Goal: Information Seeking & Learning: Learn about a topic

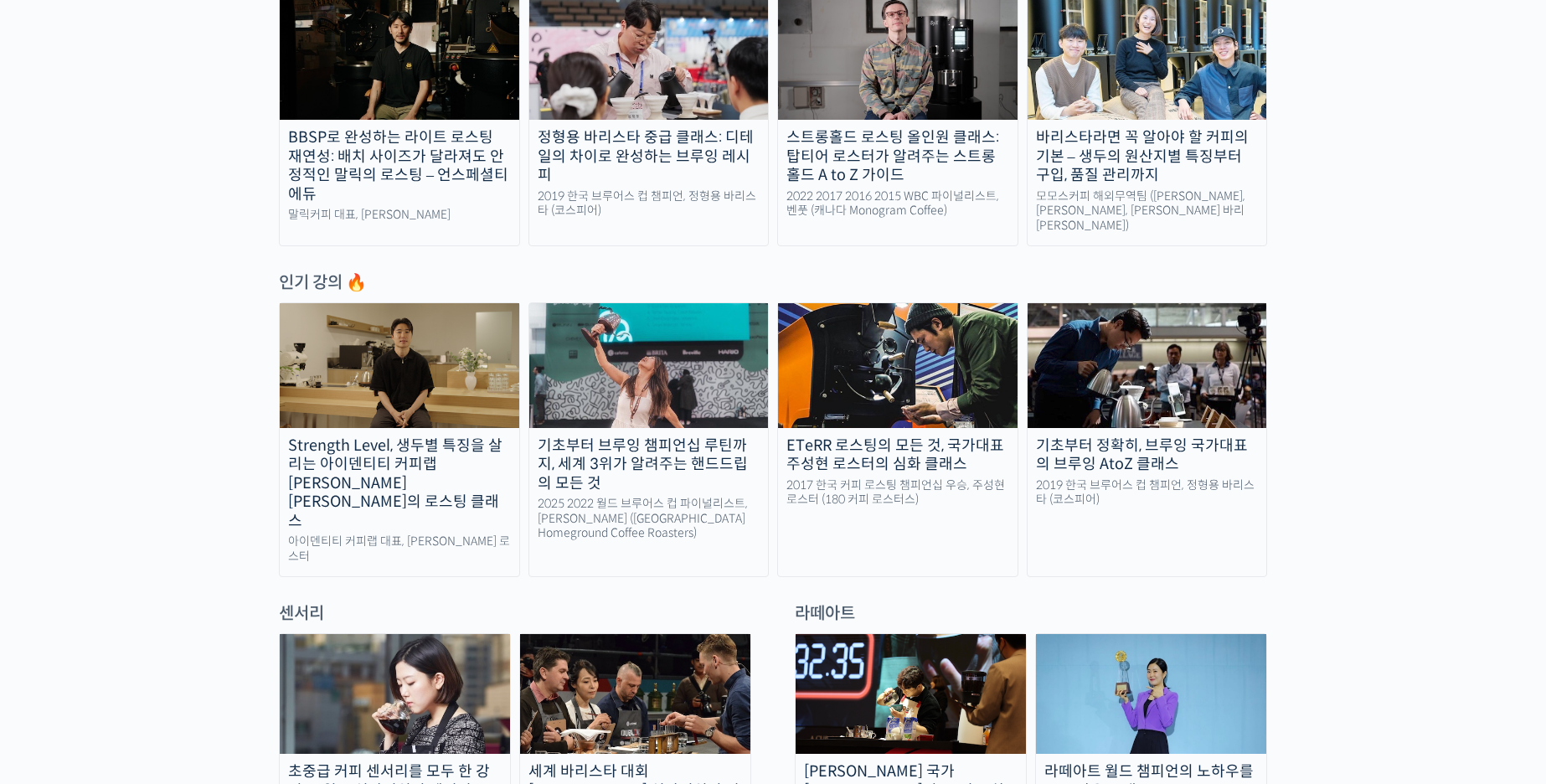
scroll to position [686, 0]
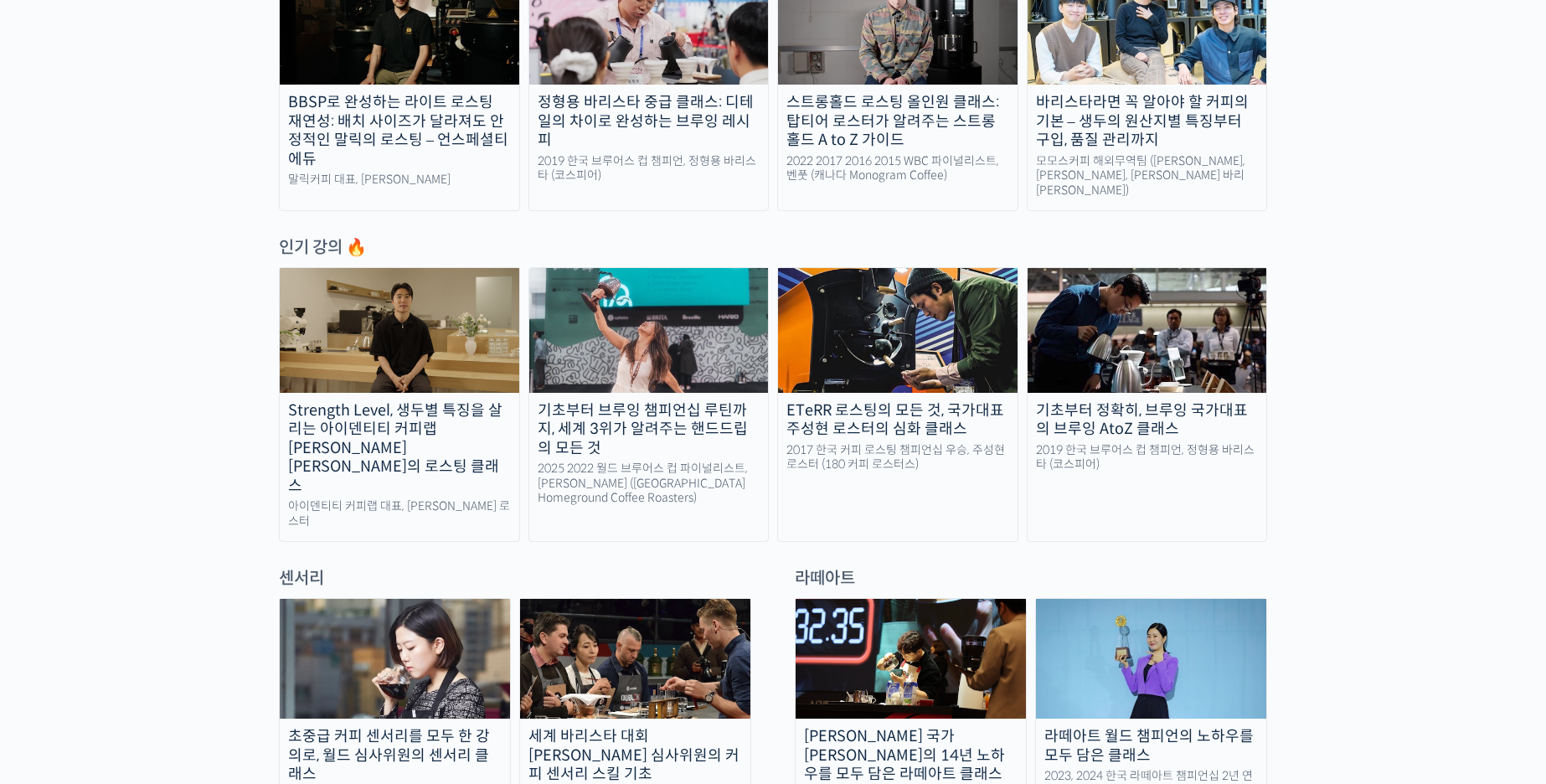
click at [624, 124] on div "정형용 바리스타 중급 클래스: 디테일의 차이로 완성하는 브루잉 레시피" at bounding box center [648, 121] width 239 height 57
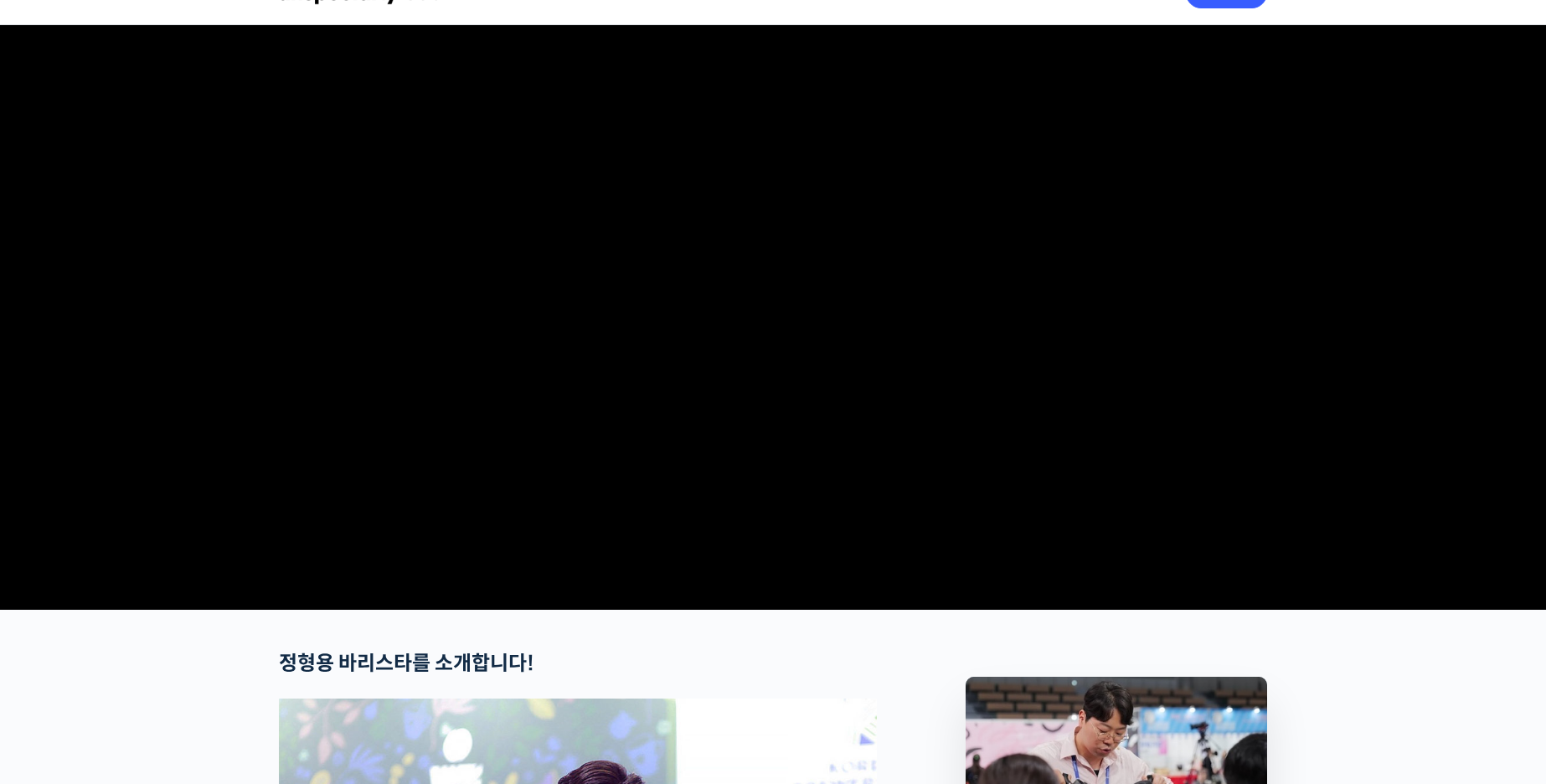
scroll to position [40, 0]
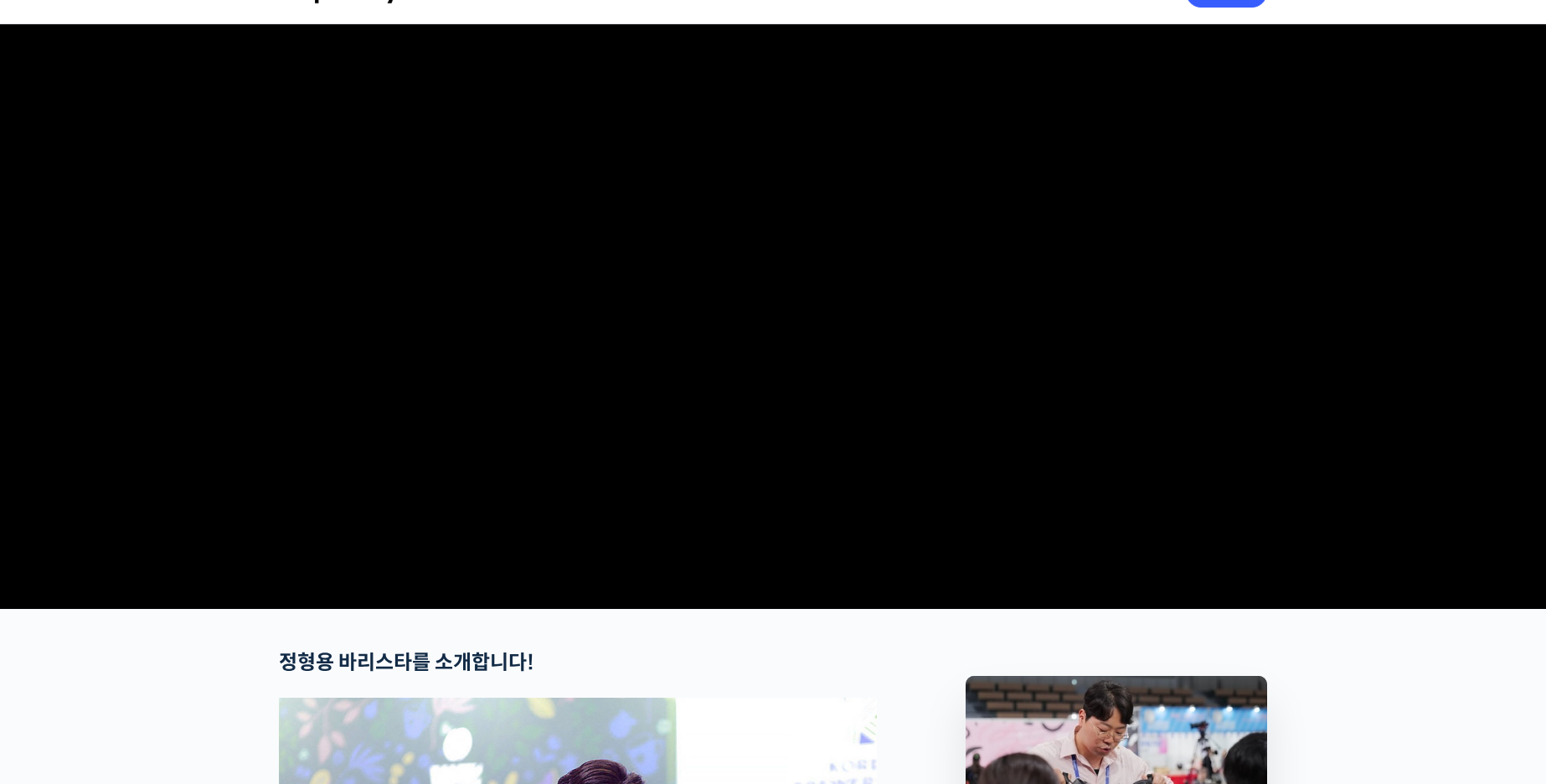
click at [857, 383] on video at bounding box center [773, 313] width 988 height 578
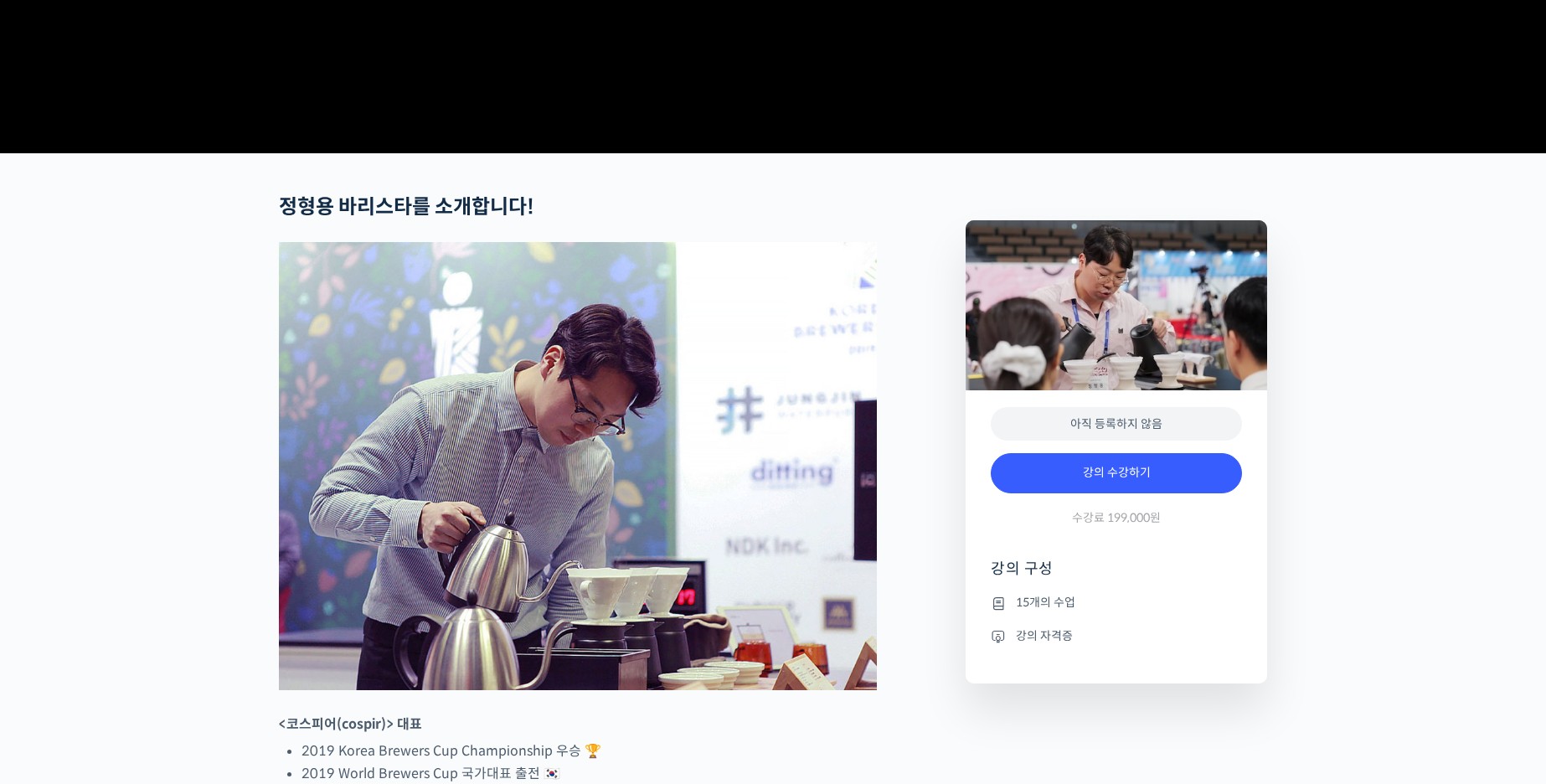
scroll to position [608, 0]
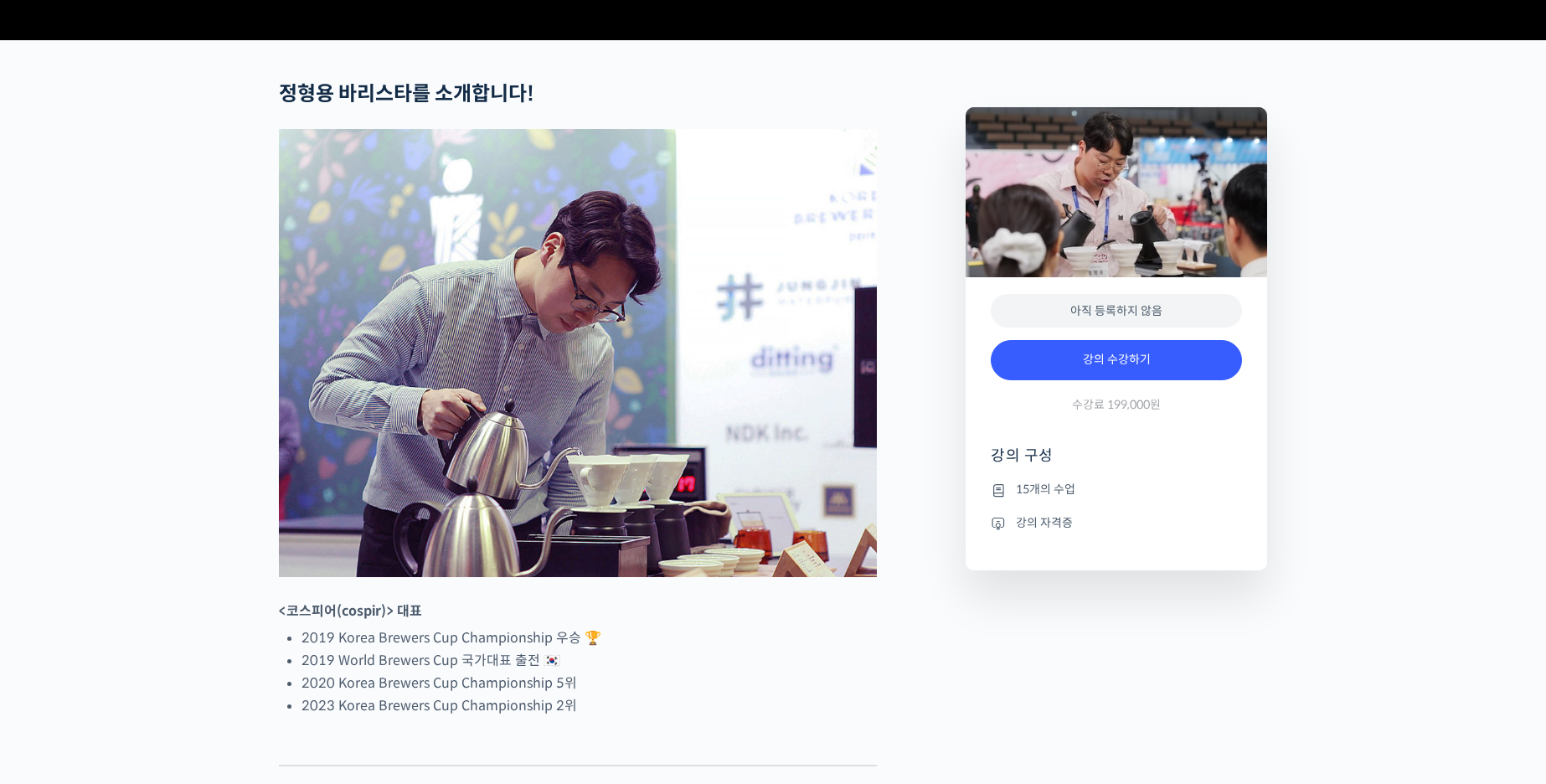
click at [1148, 413] on span "수강료 199,000원" at bounding box center [1117, 404] width 89 height 16
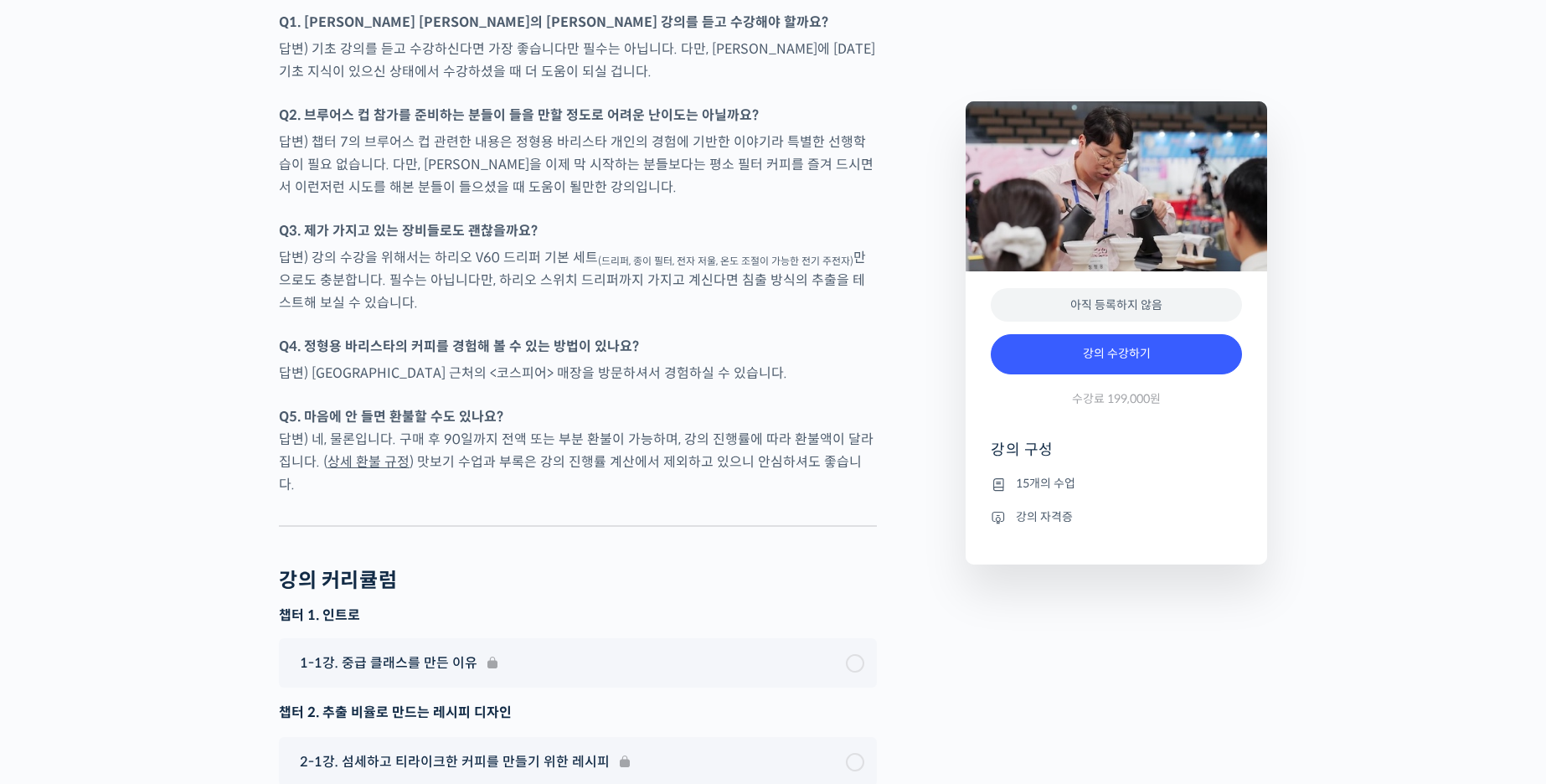
scroll to position [4392, 0]
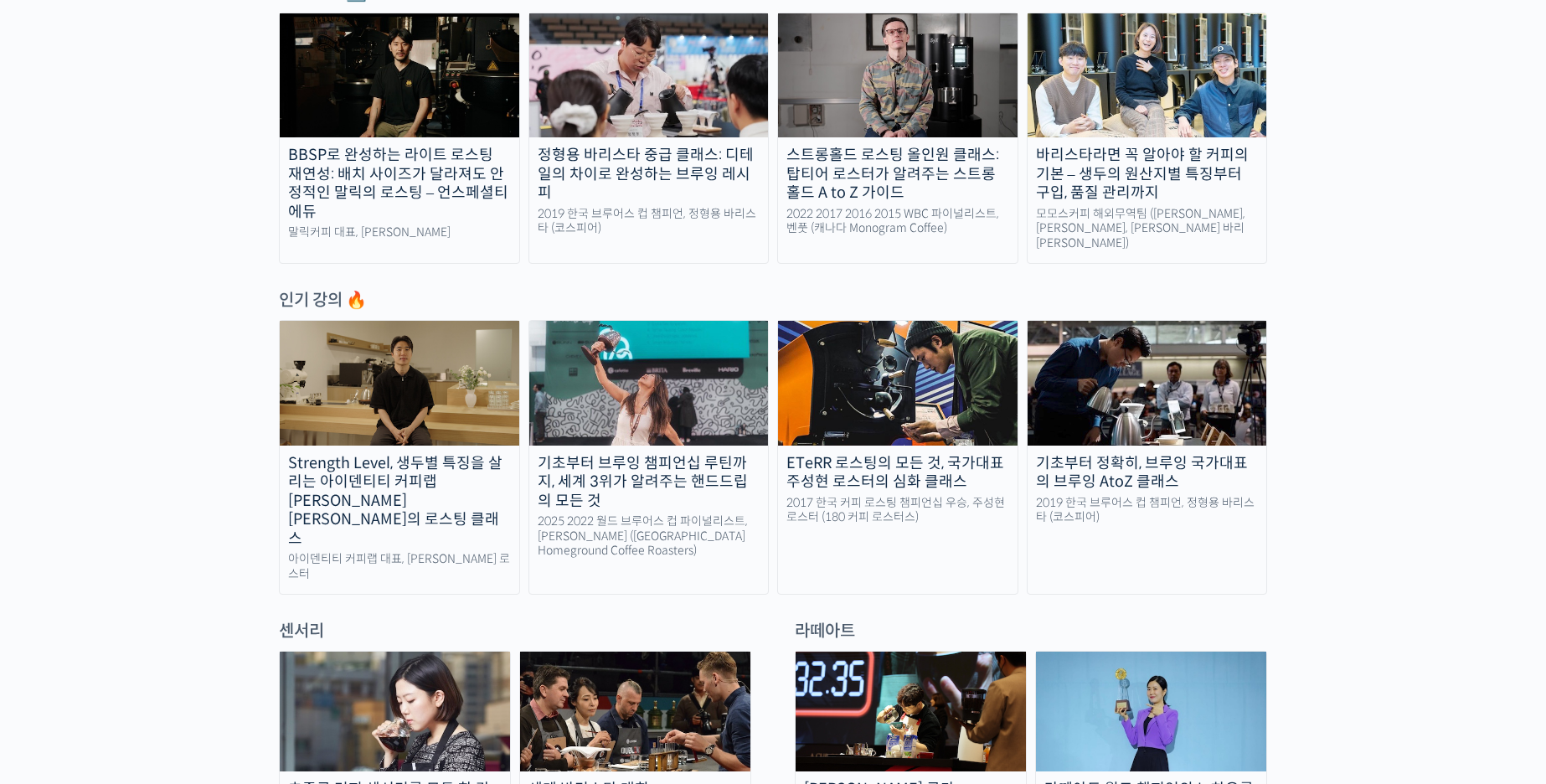
scroll to position [646, 0]
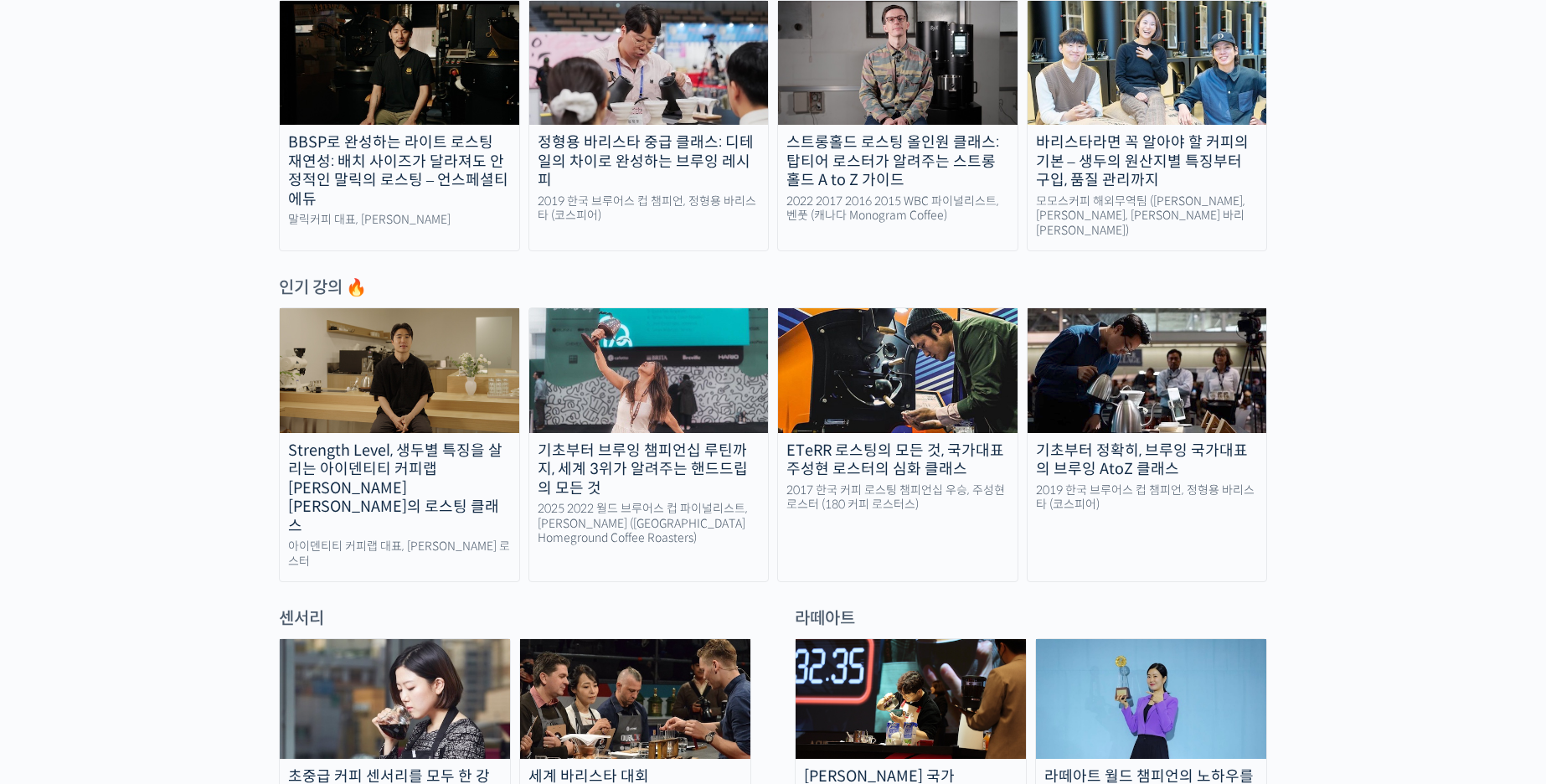
click at [892, 441] on div "ETeRR 로스팅의 모든 것, 국가대표 주성현 로스터의 심화 클래스" at bounding box center [897, 459] width 239 height 38
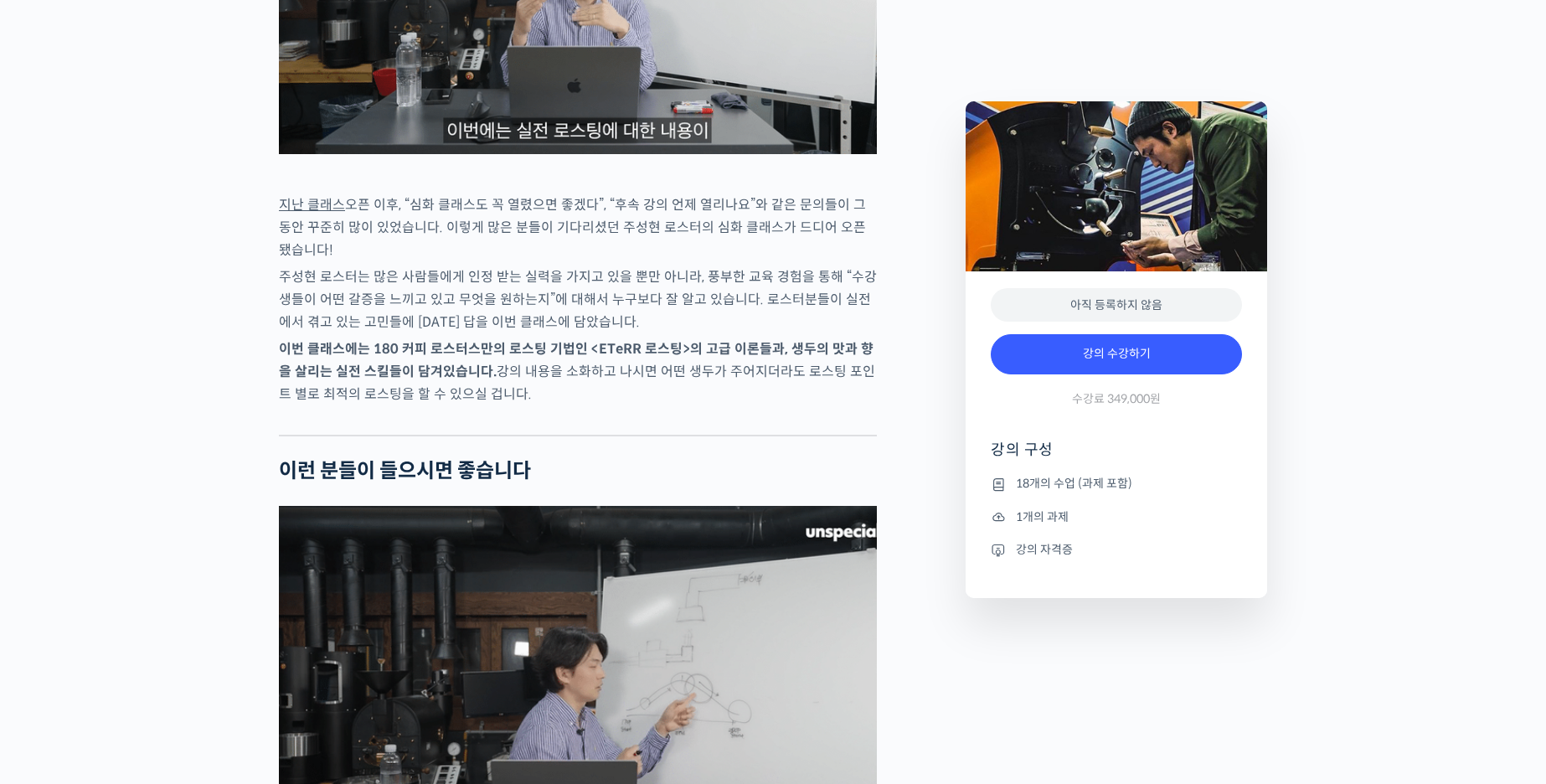
scroll to position [1352, 0]
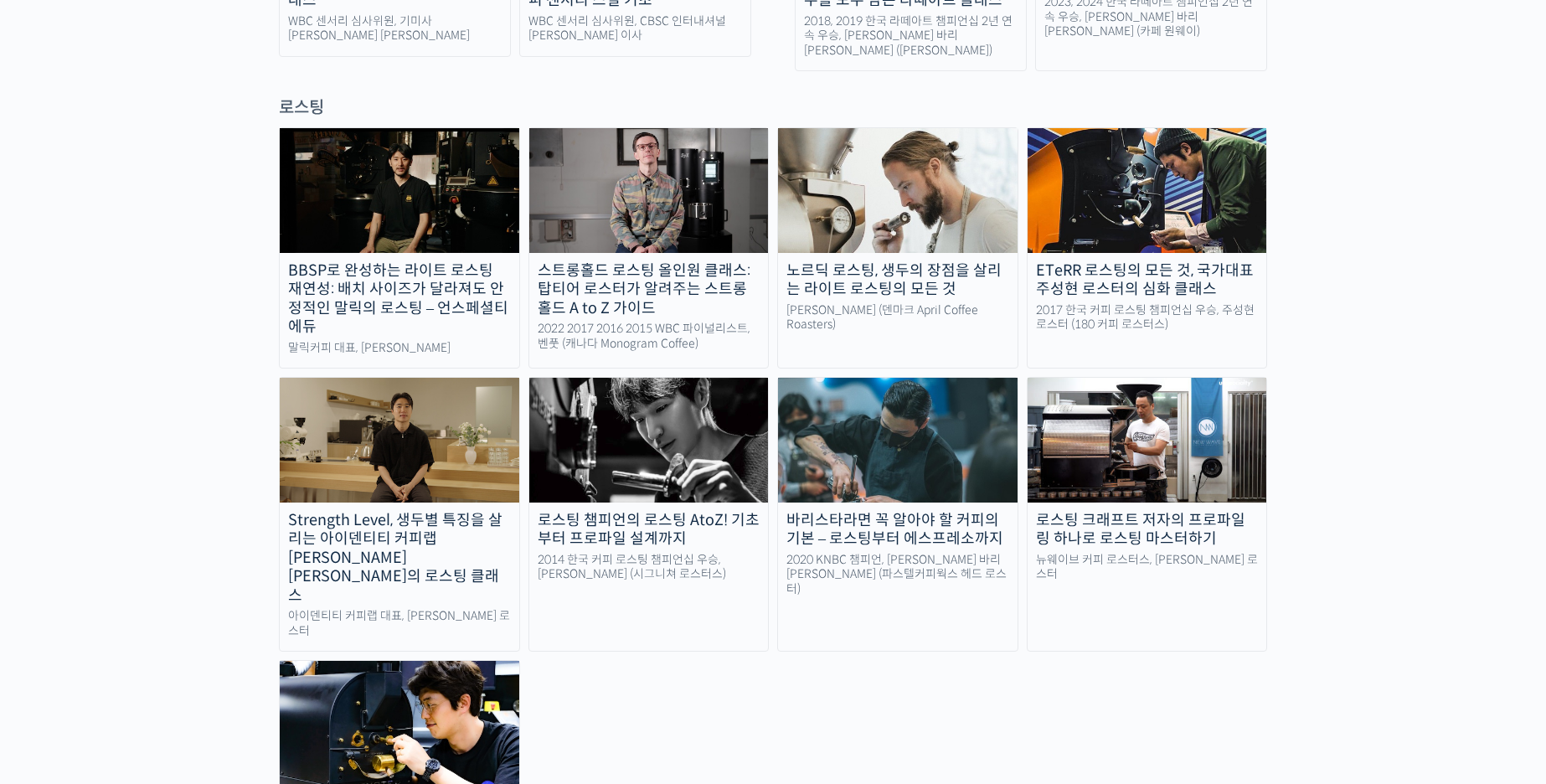
scroll to position [1463, 0]
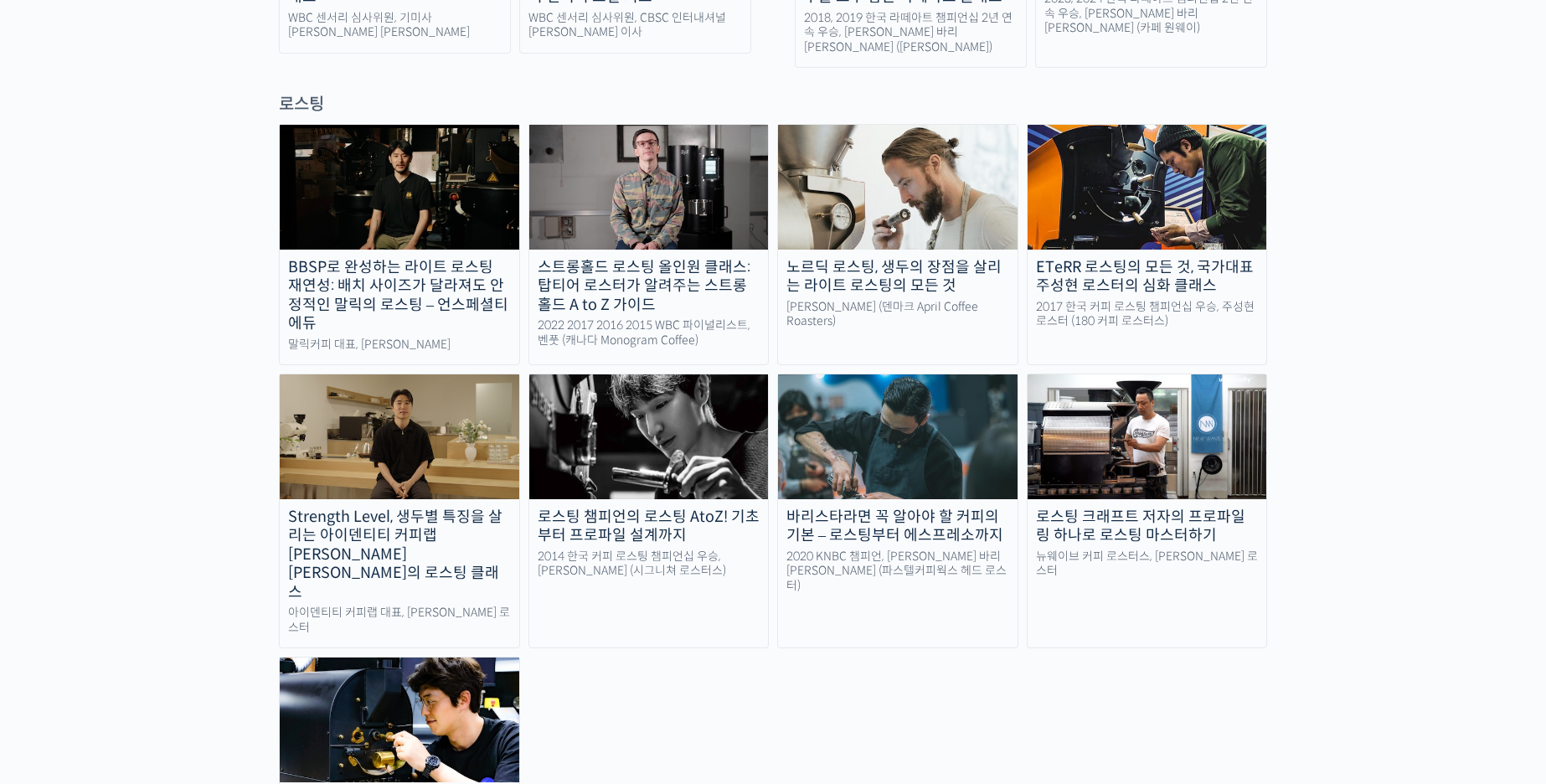
click at [964, 549] on div "2020 KNBC 챔피언, [PERSON_NAME] 바리[PERSON_NAME] (파스텔커피웍스 헤드 로스터)" at bounding box center [897, 572] width 239 height 45
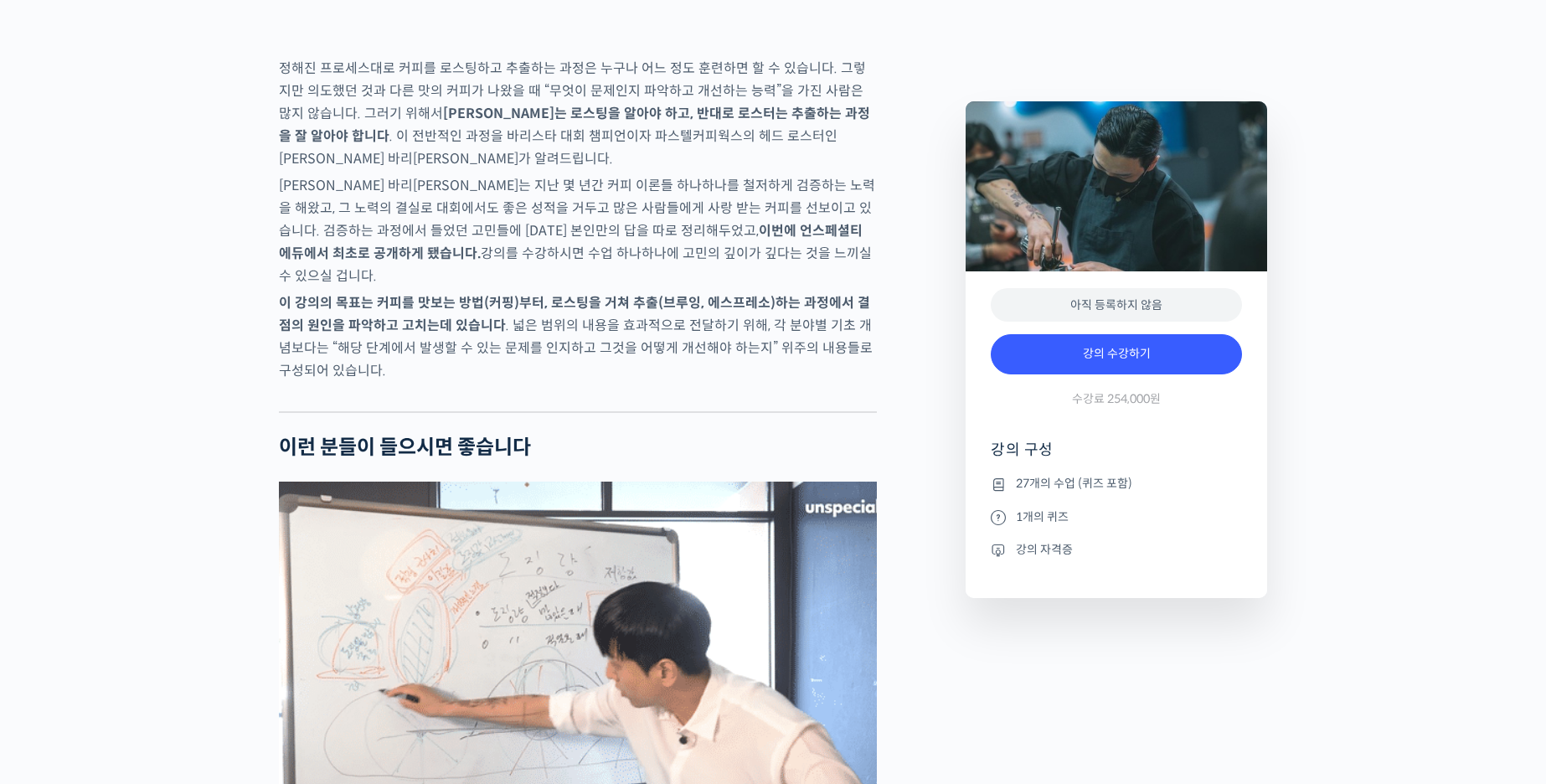
scroll to position [3008, 0]
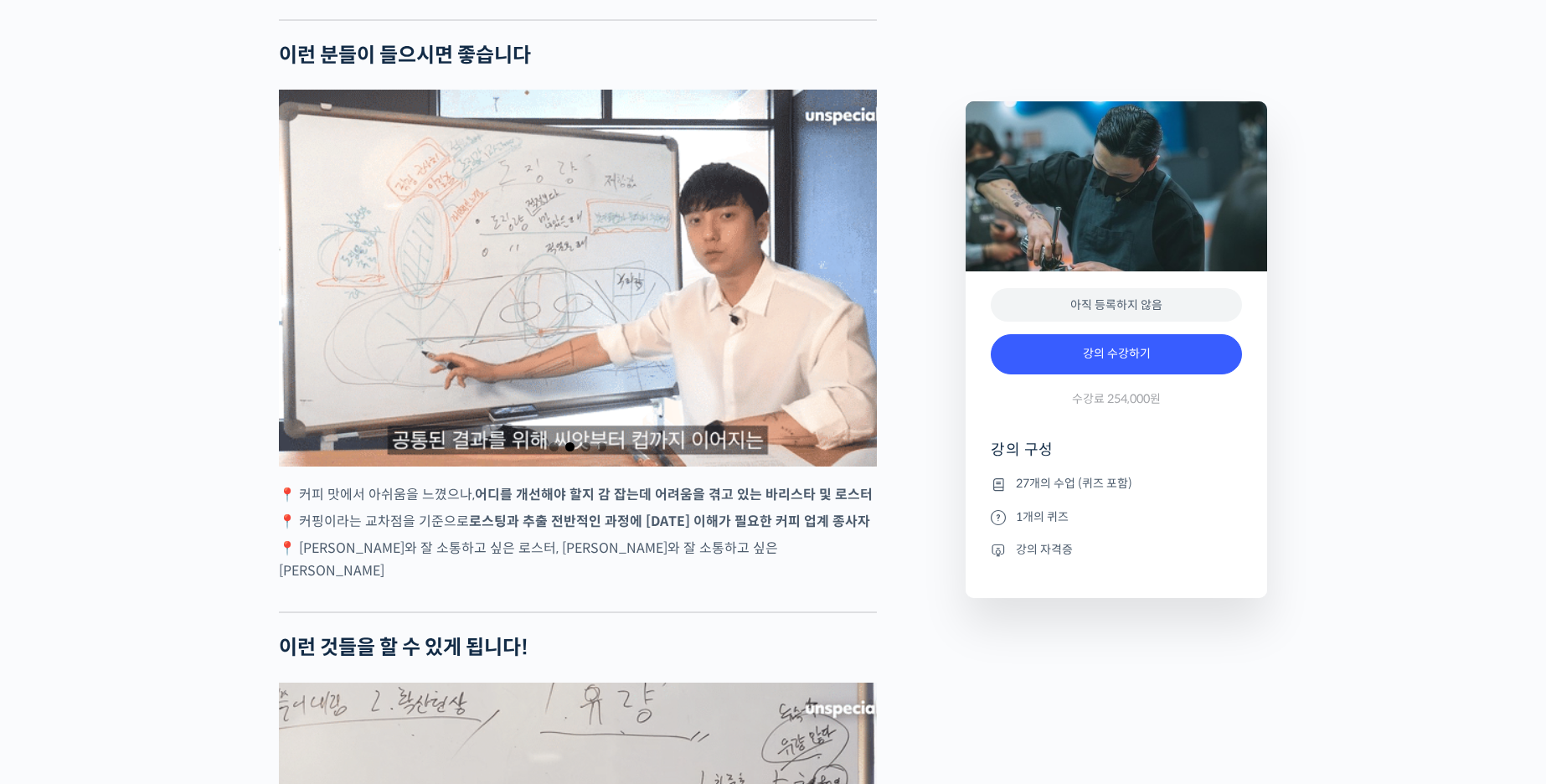
drag, startPoint x: 857, startPoint y: 600, endPoint x: 877, endPoint y: 655, distance: 58.5
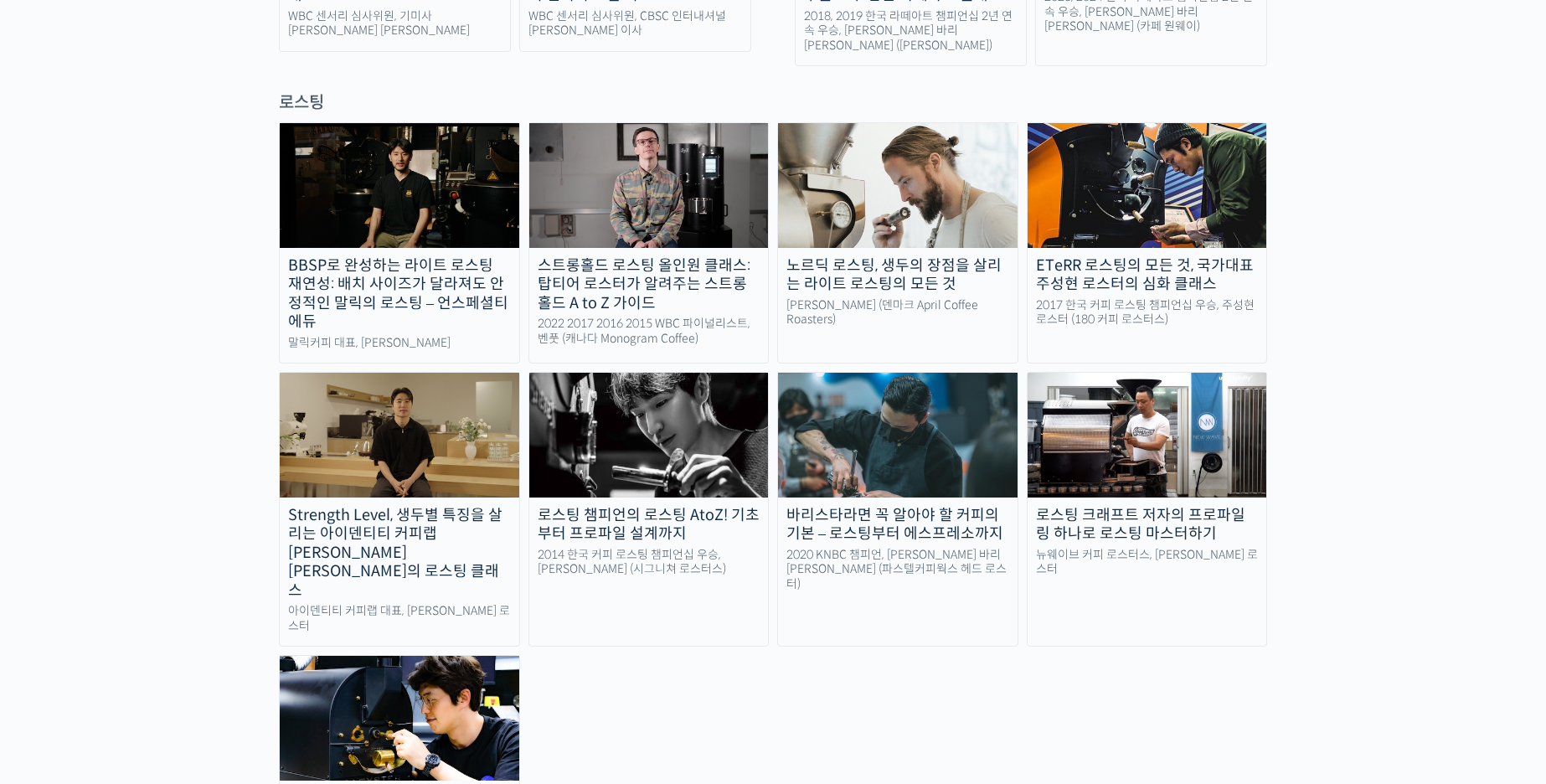
scroll to position [1466, 0]
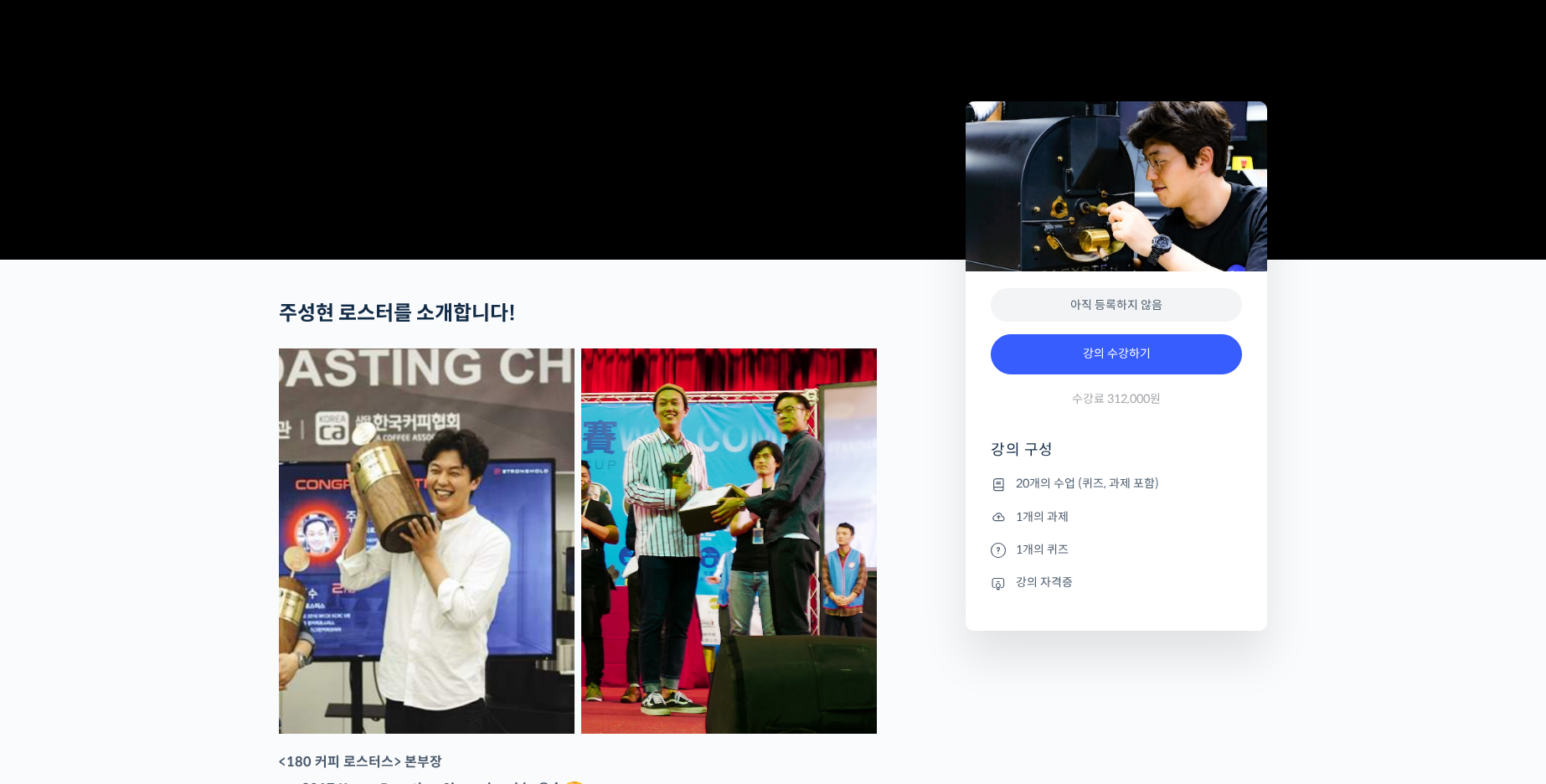
scroll to position [869, 0]
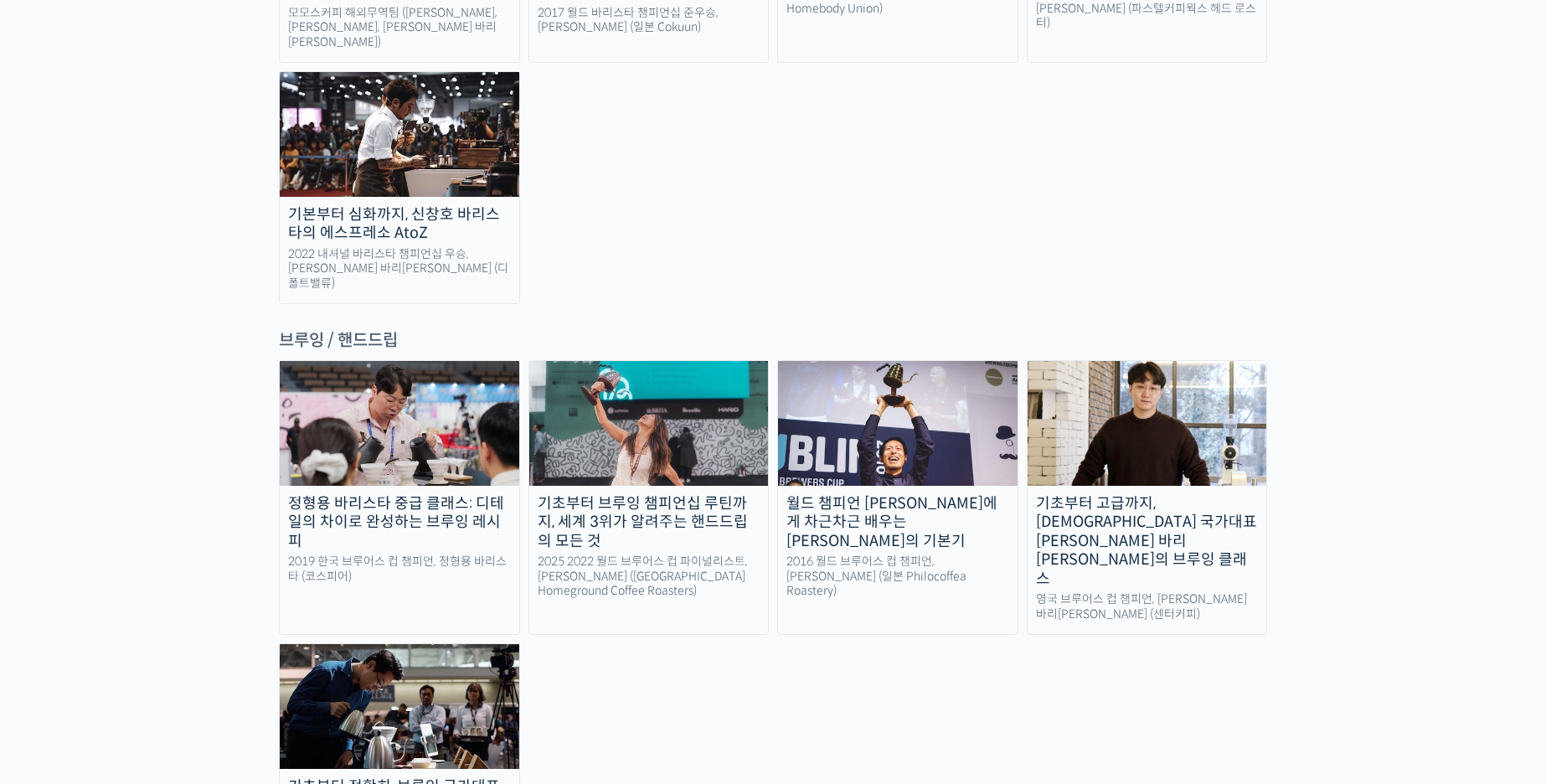
scroll to position [2584, 0]
click at [437, 553] on div "2019 한국 브루어스 컵 챔피언, 정형용 바리스타 (코스피어)" at bounding box center [399, 568] width 239 height 29
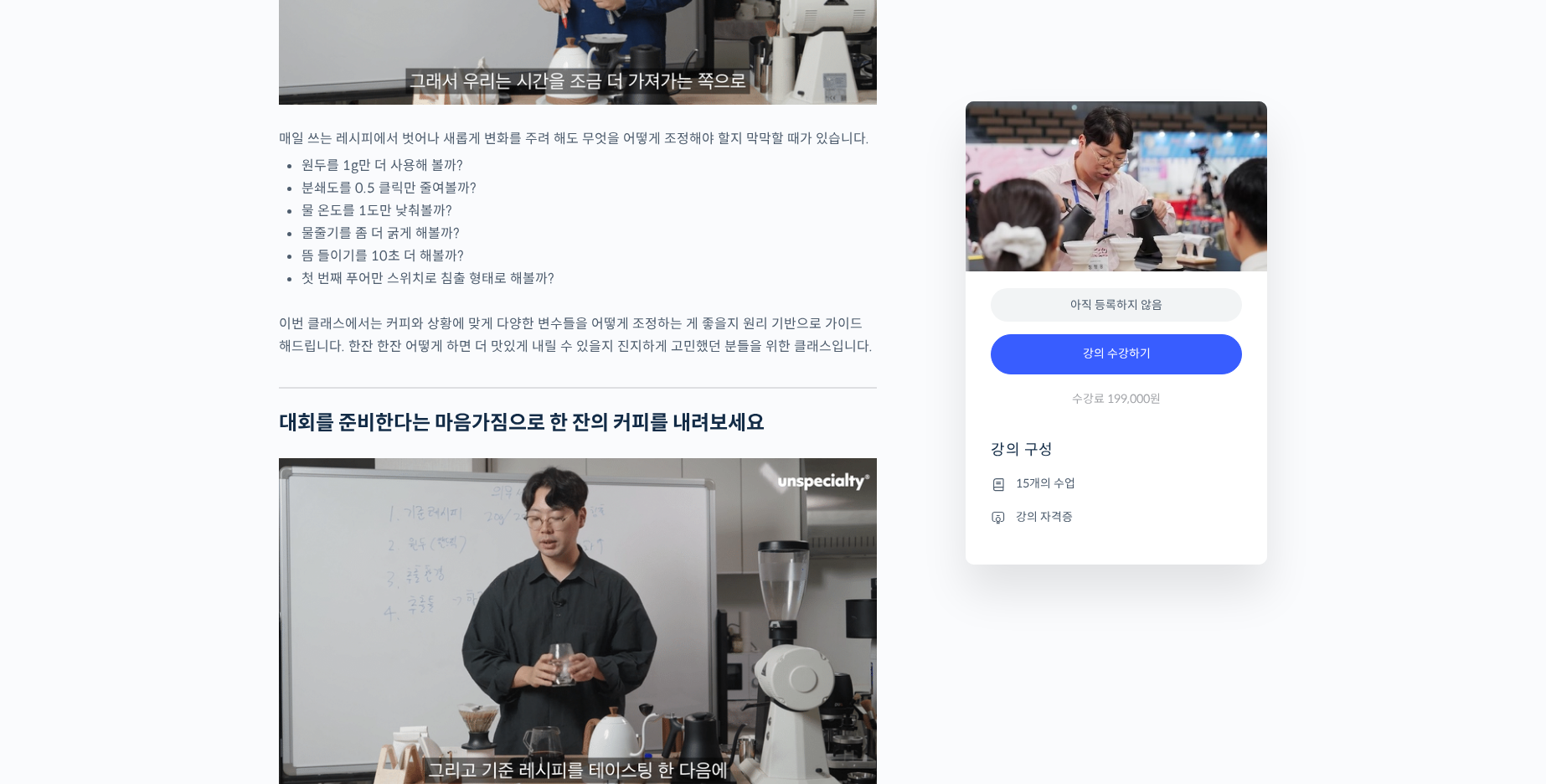
scroll to position [2206, 0]
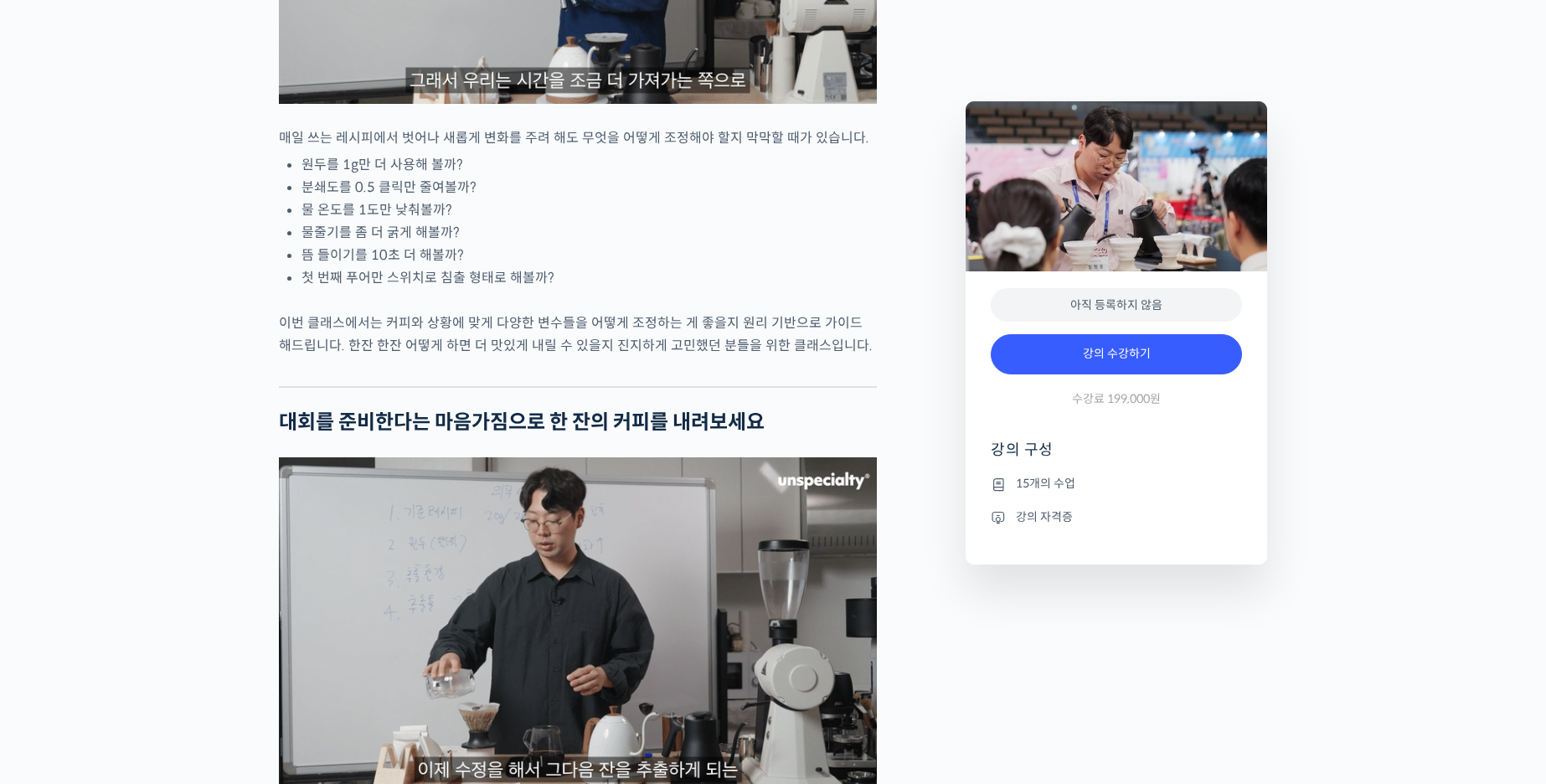
click at [1057, 483] on li "15개의 수업" at bounding box center [1116, 484] width 251 height 20
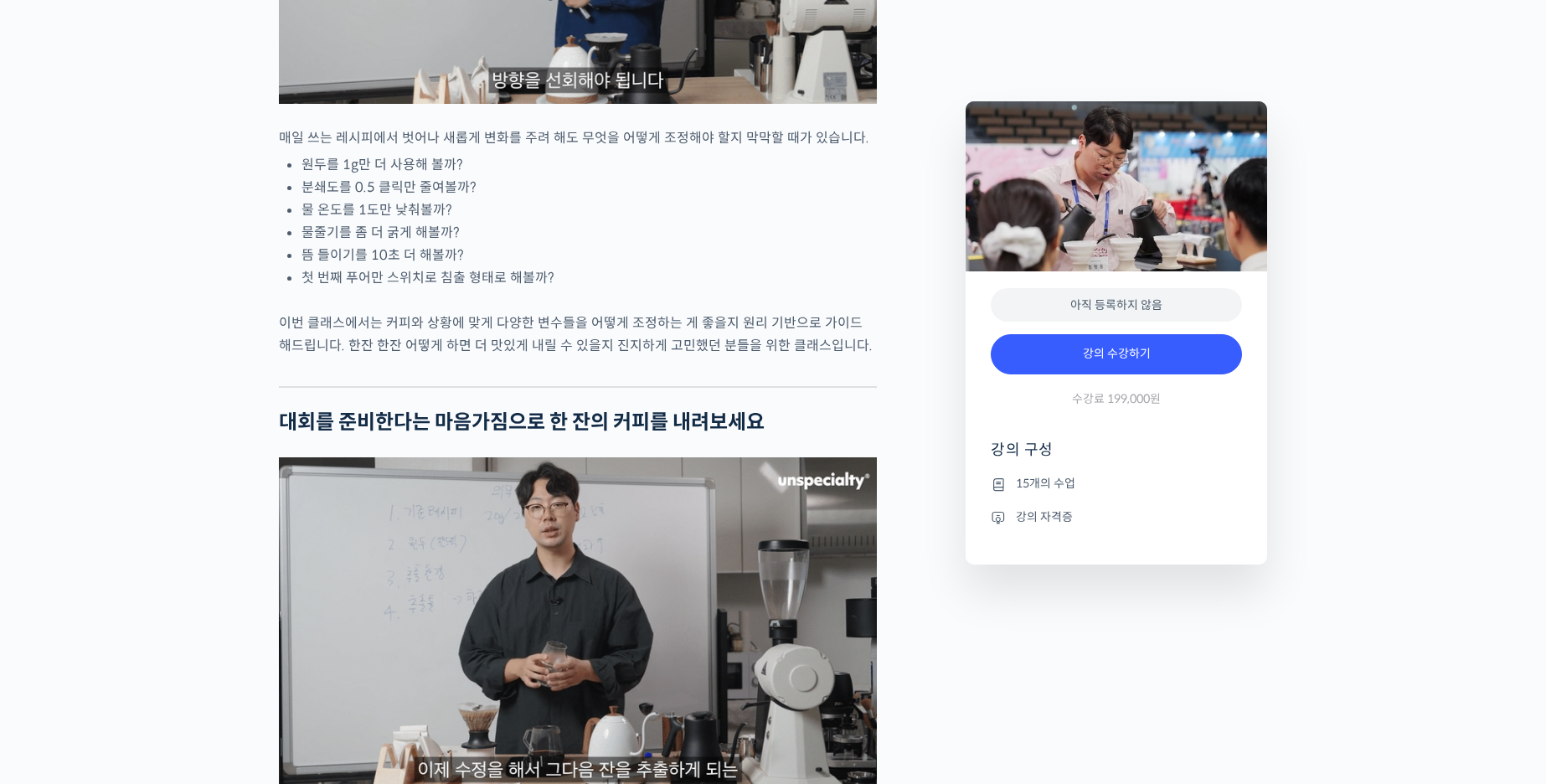
click at [1058, 513] on li "강의 자격증" at bounding box center [1116, 517] width 251 height 20
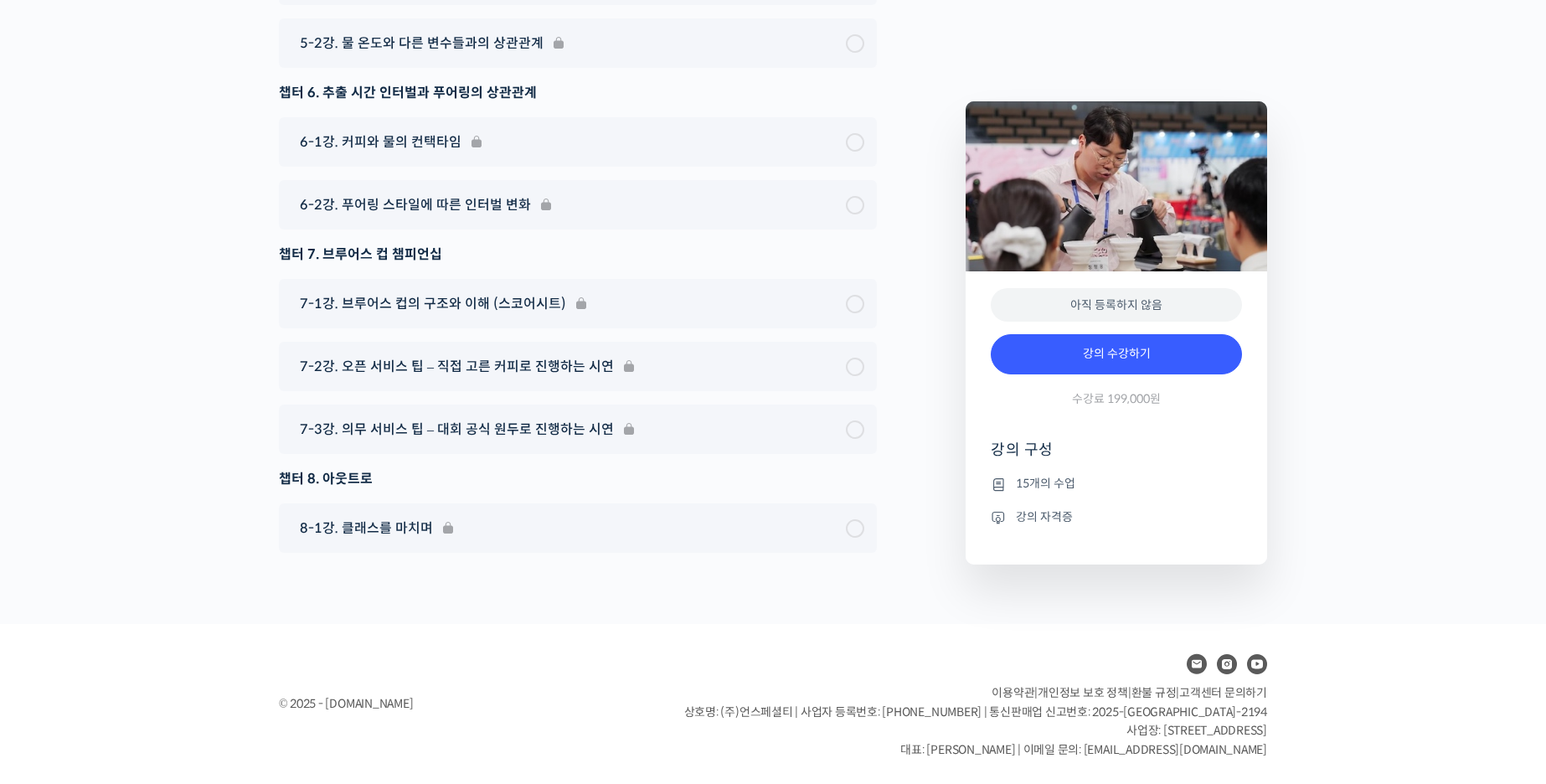
scroll to position [5681, 0]
